Goal: Task Accomplishment & Management: Manage account settings

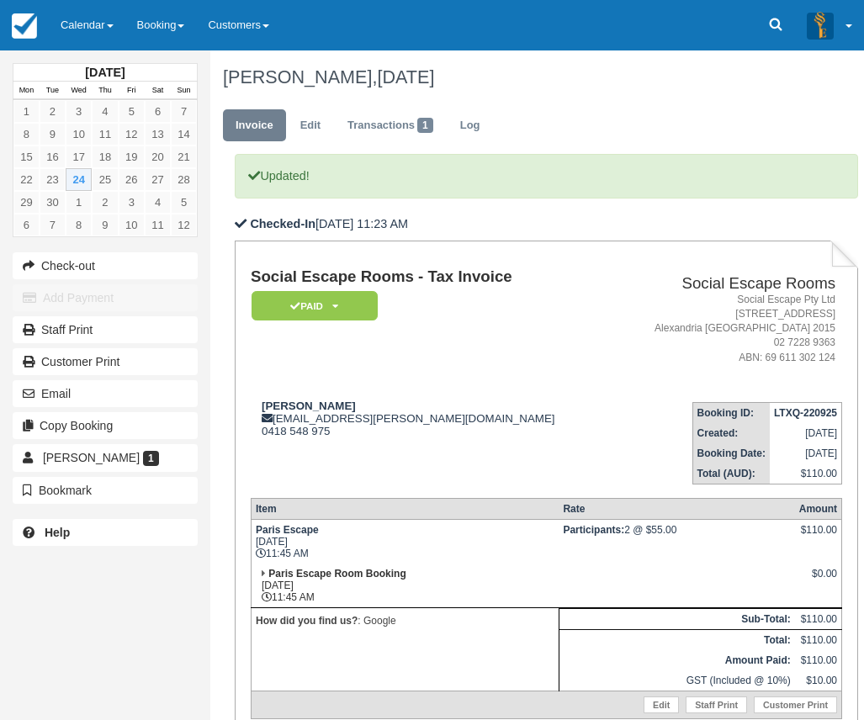
scroll to position [221, 0]
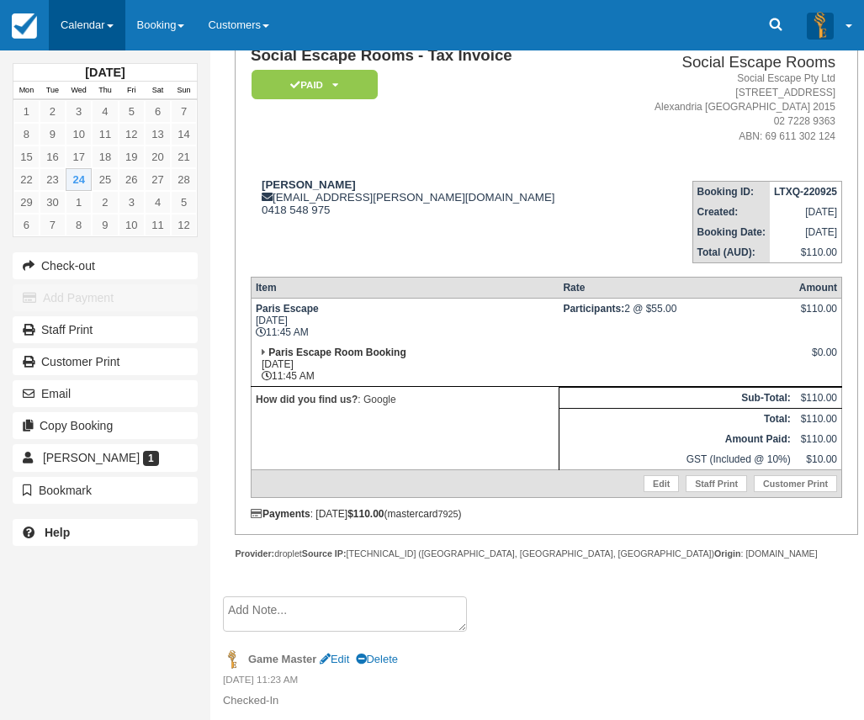
click at [93, 35] on link "Calendar" at bounding box center [87, 25] width 77 height 50
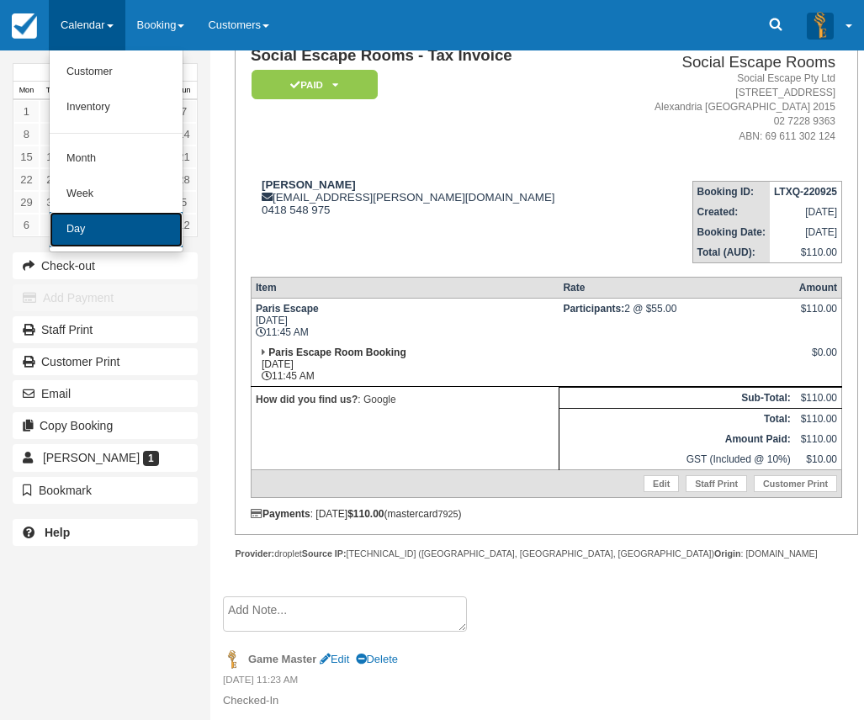
click at [98, 224] on link "Day" at bounding box center [116, 229] width 133 height 35
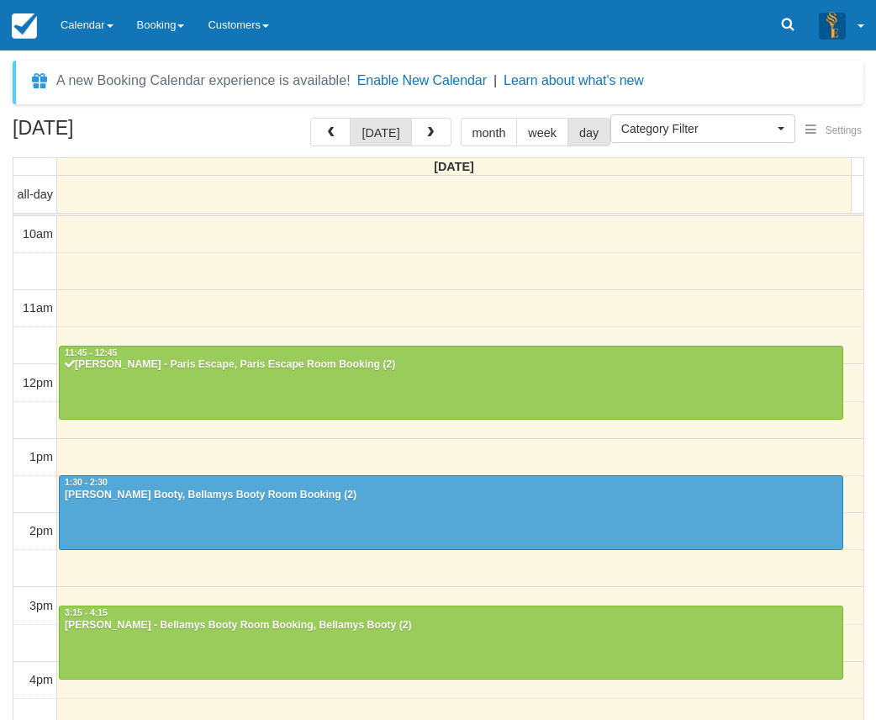
select select
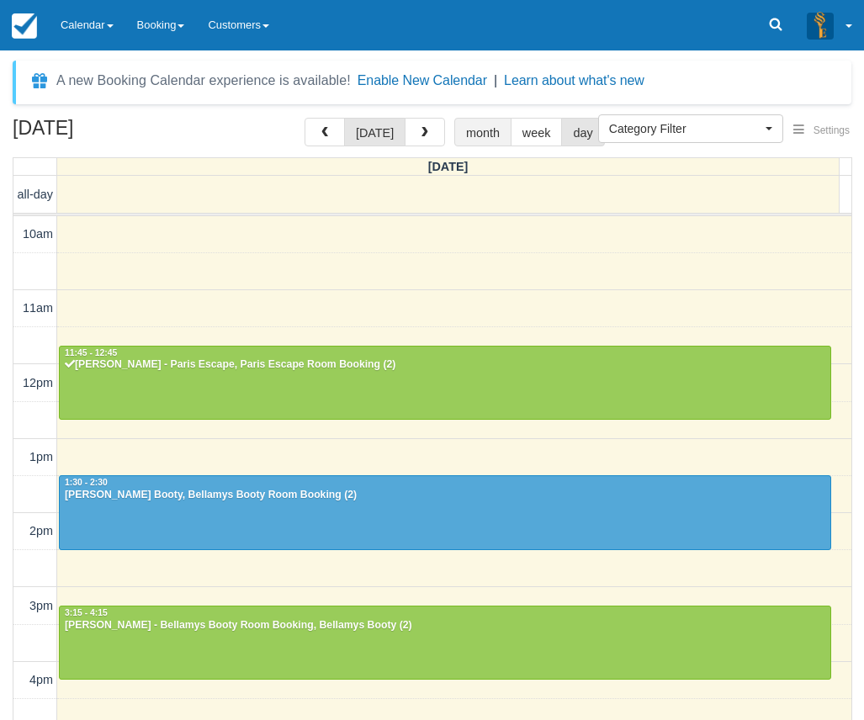
click at [479, 130] on button "month" at bounding box center [482, 132] width 57 height 29
